Goal: Task Accomplishment & Management: Complete application form

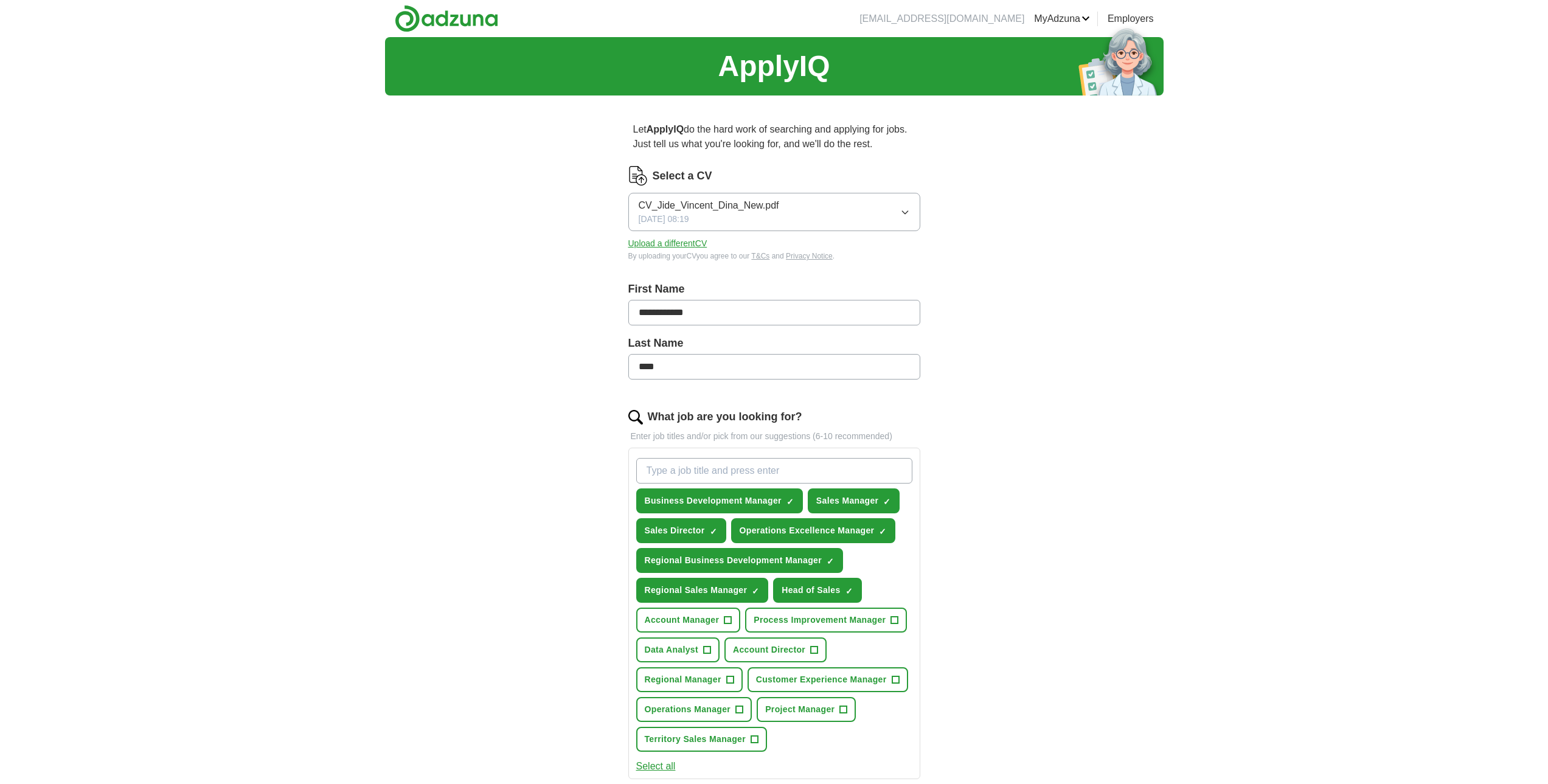
scroll to position [183, 0]
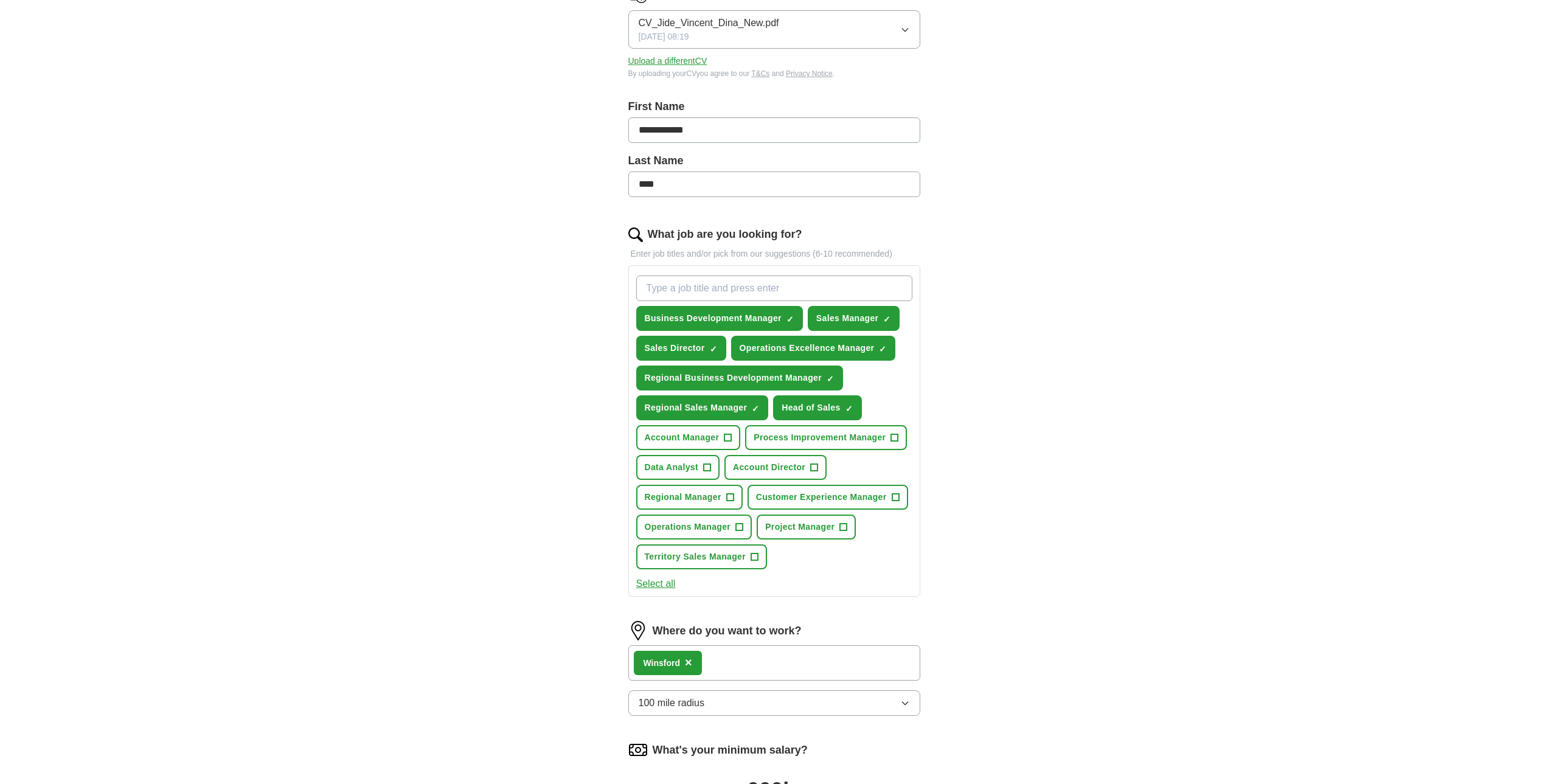
click at [748, 662] on div "Winsford ×" at bounding box center [774, 663] width 292 height 35
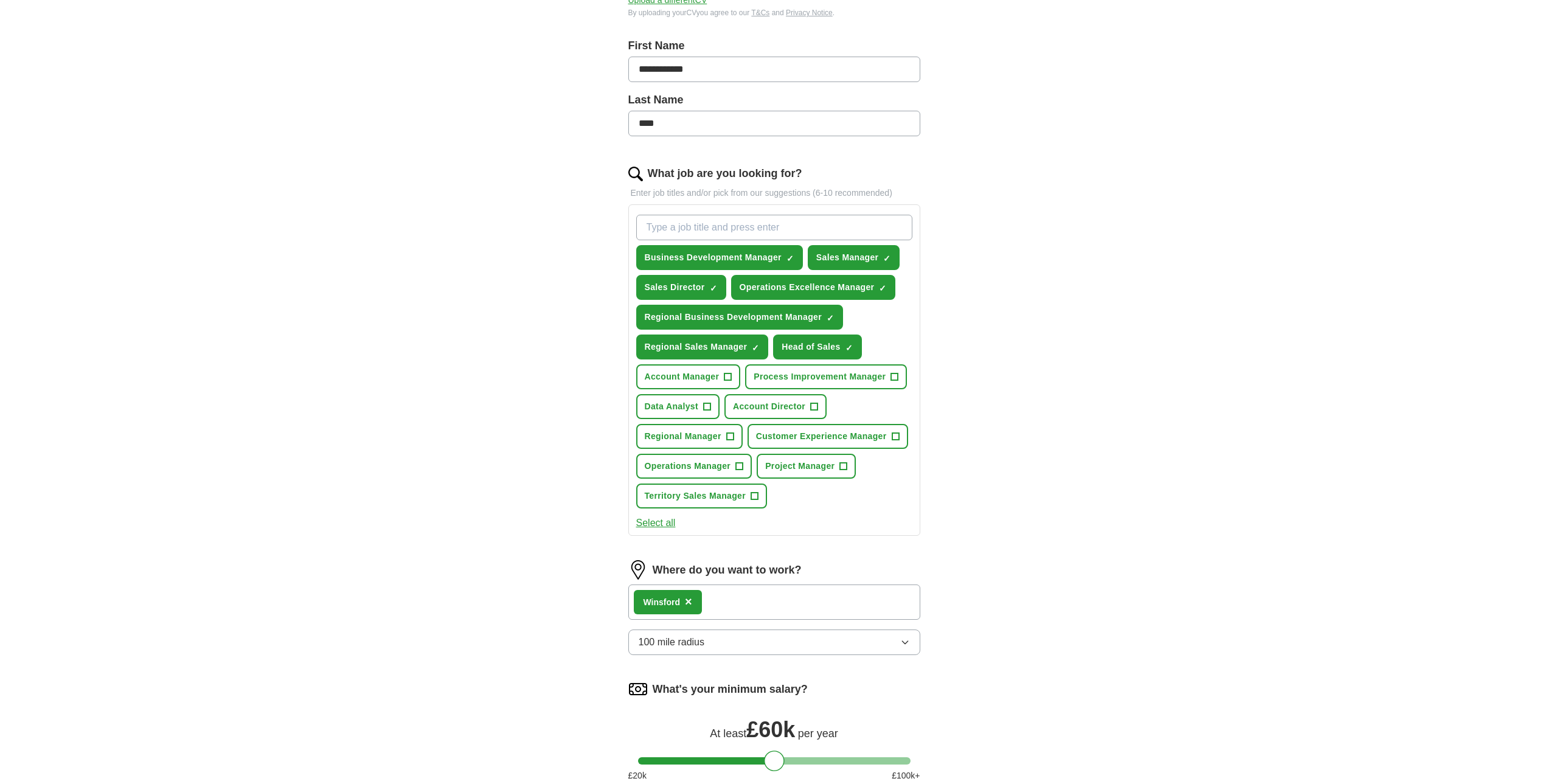
click at [711, 610] on div "Winsford ×" at bounding box center [774, 602] width 292 height 35
click at [689, 602] on span "×" at bounding box center [687, 601] width 7 height 14
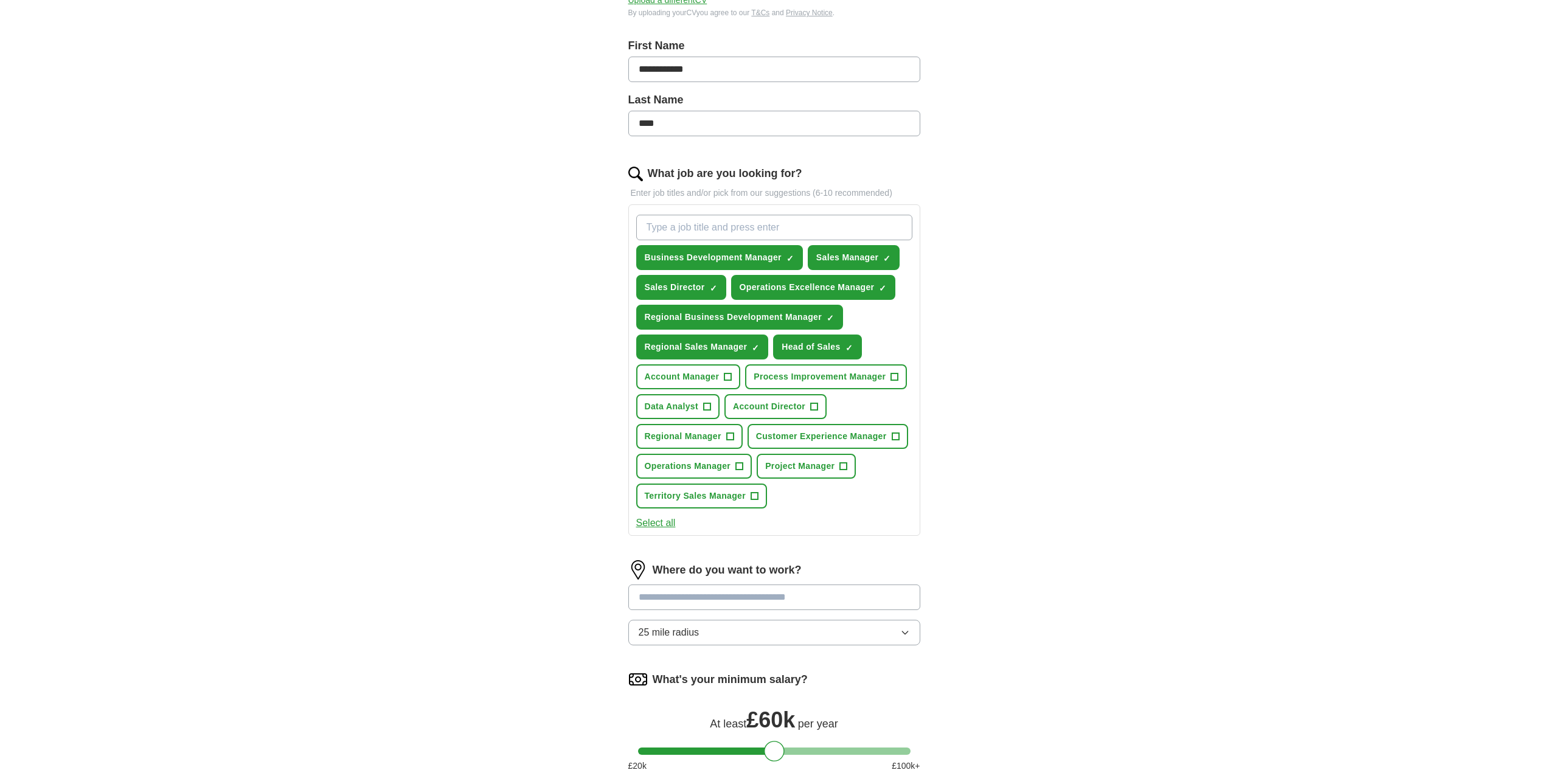
click at [699, 596] on input at bounding box center [774, 597] width 292 height 25
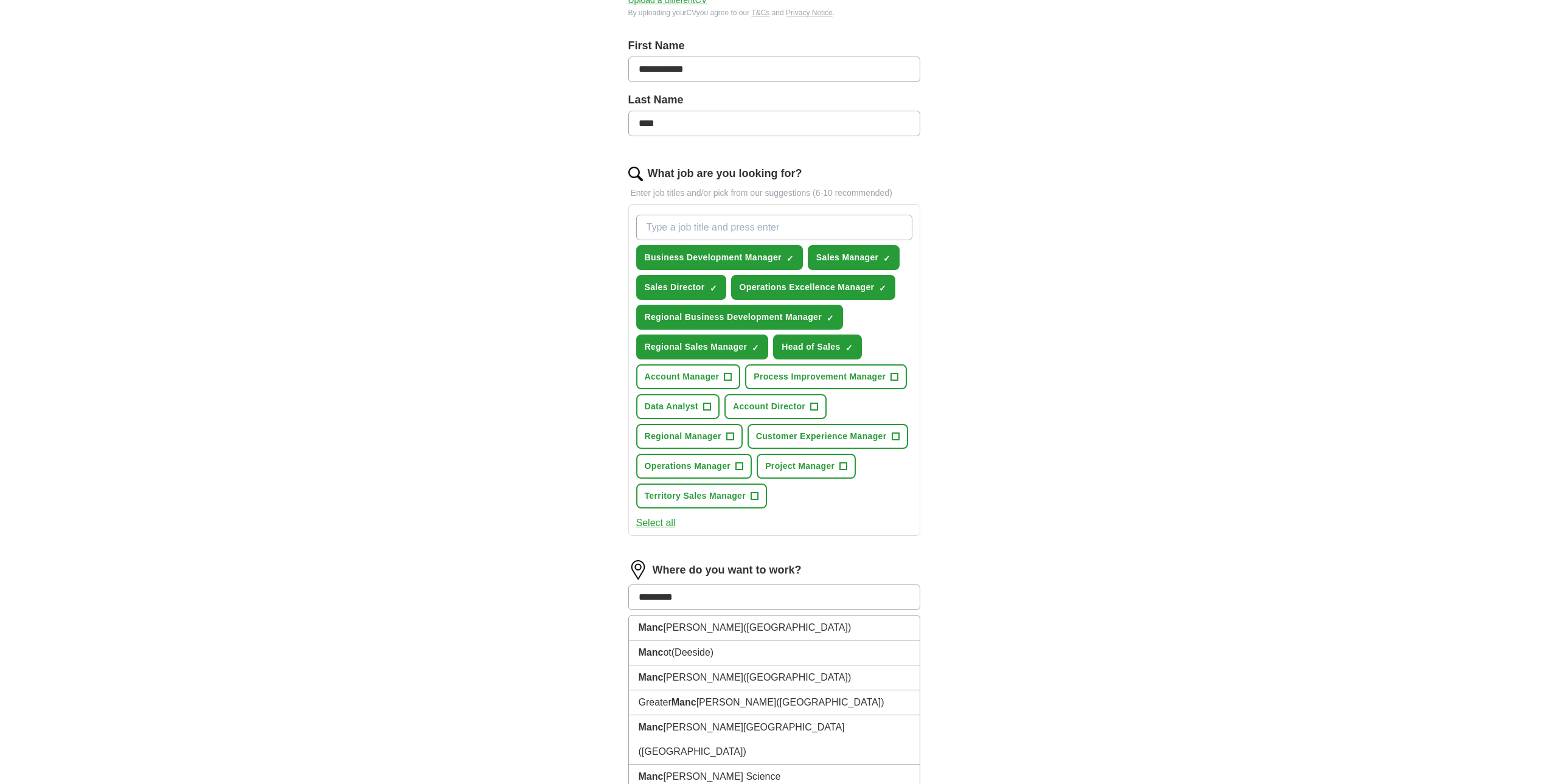
type input "**********"
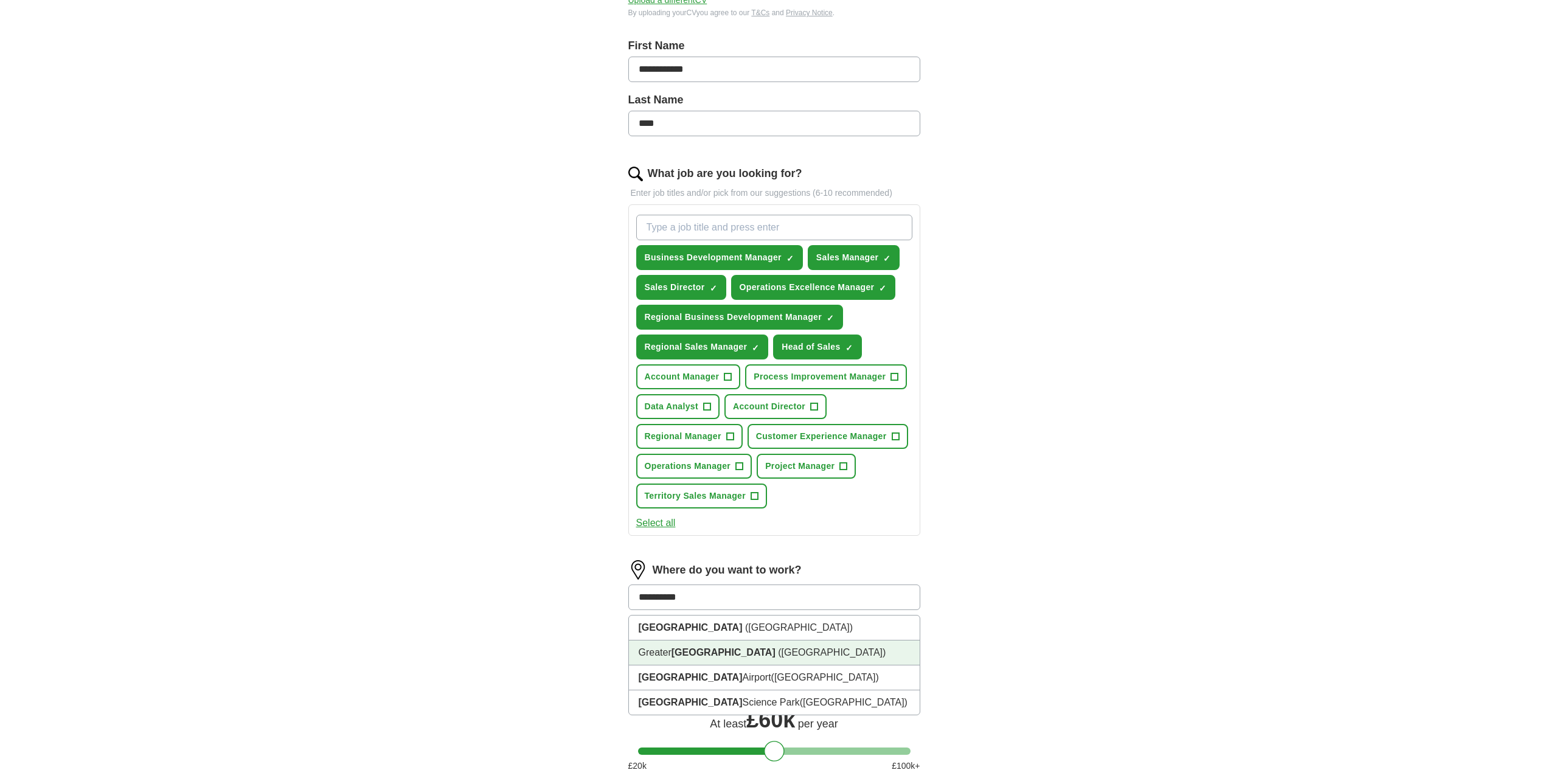
click at [718, 651] on strong "[GEOGRAPHIC_DATA]" at bounding box center [724, 652] width 104 height 11
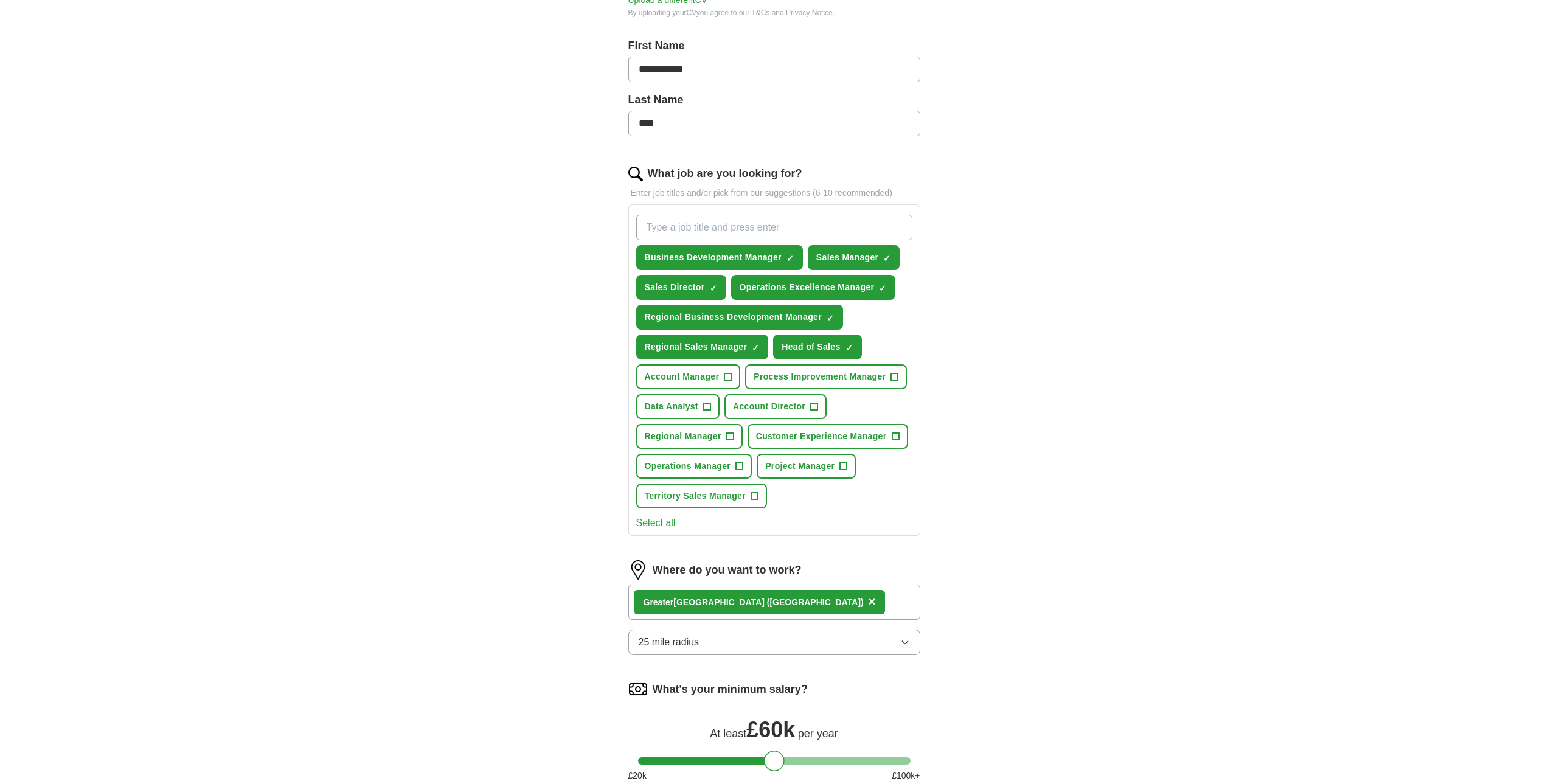
click at [751, 639] on button "25 mile radius" at bounding box center [774, 642] width 292 height 25
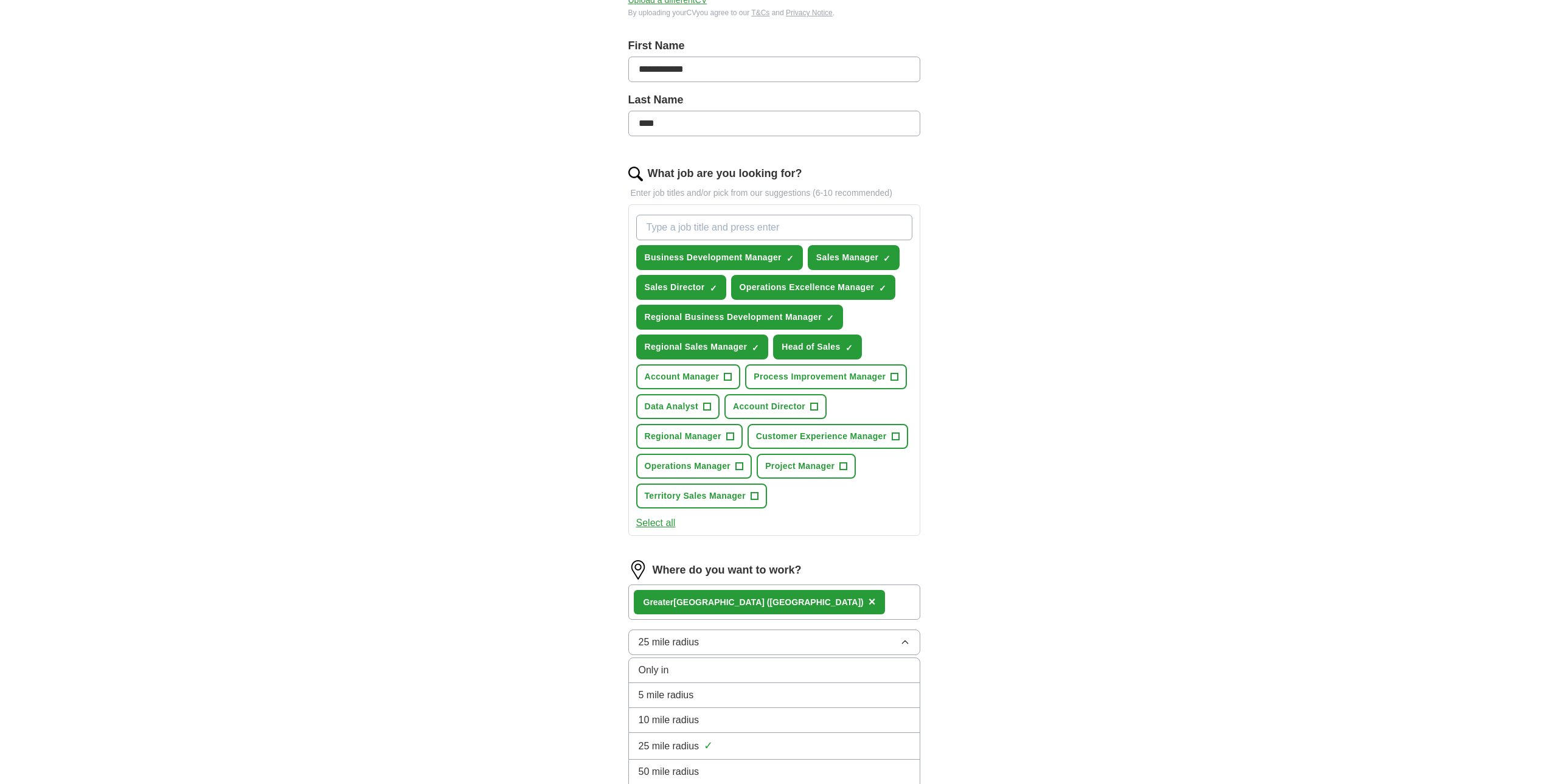
click at [727, 762] on li "50 mile radius" at bounding box center [774, 772] width 290 height 25
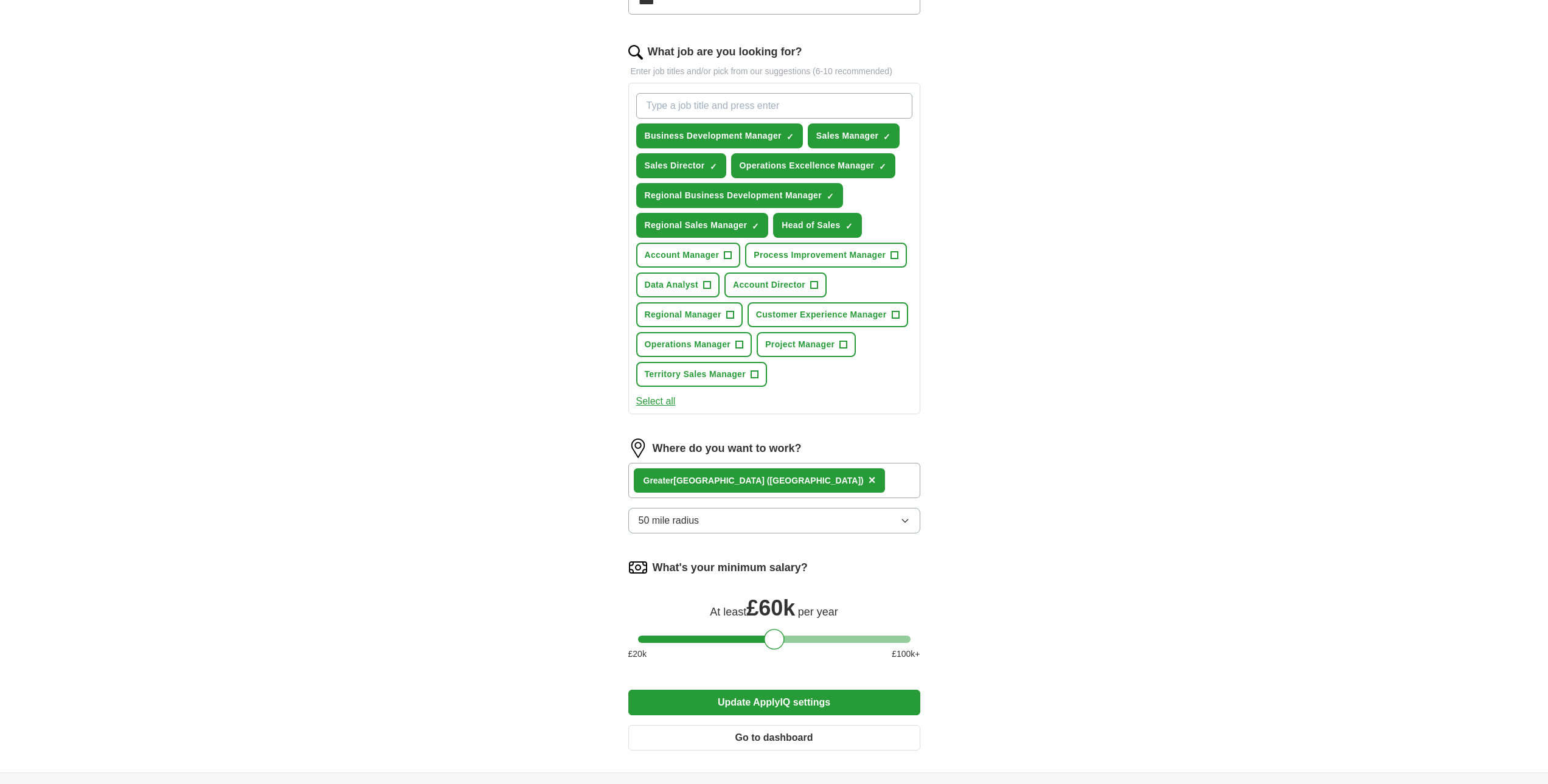
scroll to position [425, 0]
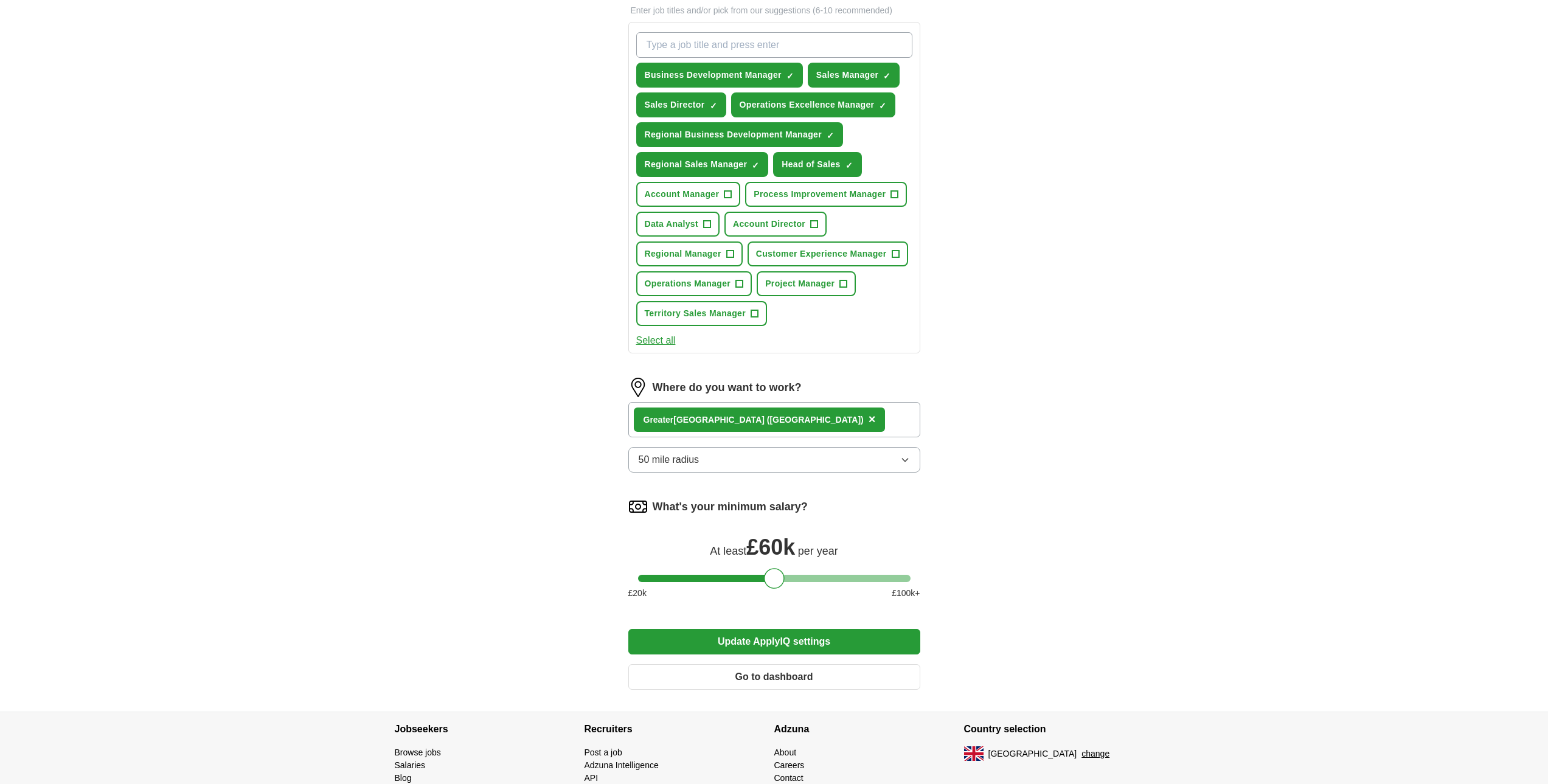
click at [769, 642] on button "Update ApplyIQ settings" at bounding box center [774, 641] width 292 height 25
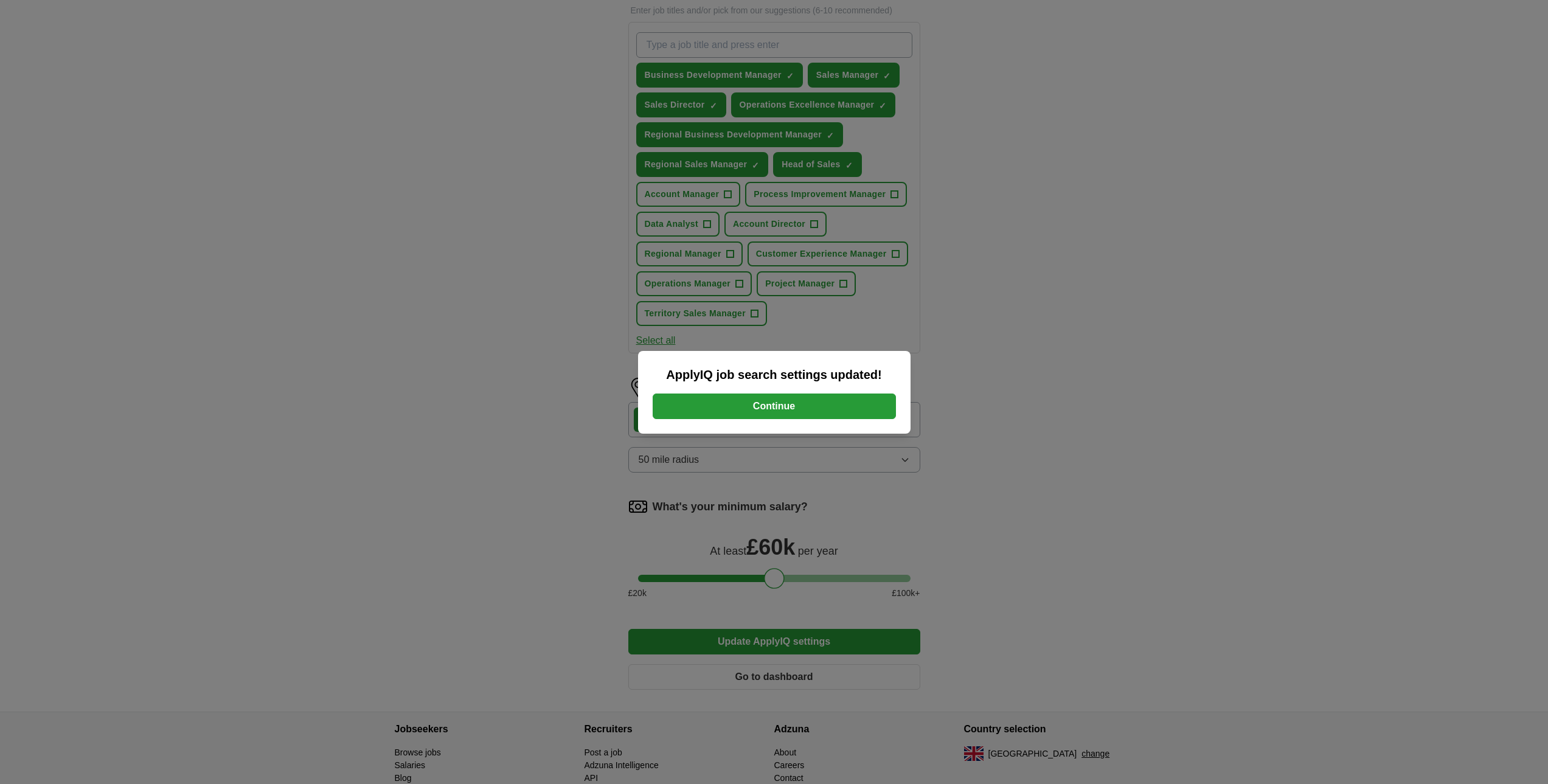
click at [776, 409] on button "Continue" at bounding box center [774, 406] width 243 height 25
